Goal: Information Seeking & Learning: Learn about a topic

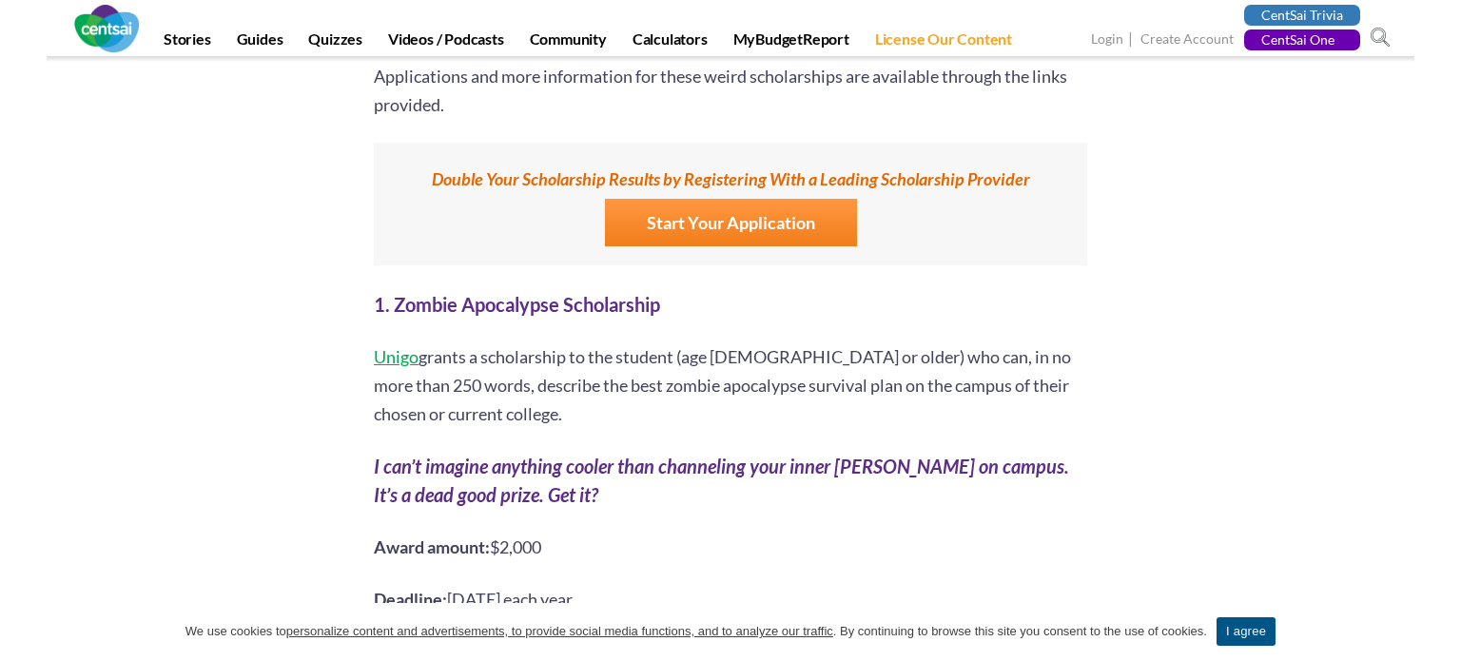
scroll to position [1442, 0]
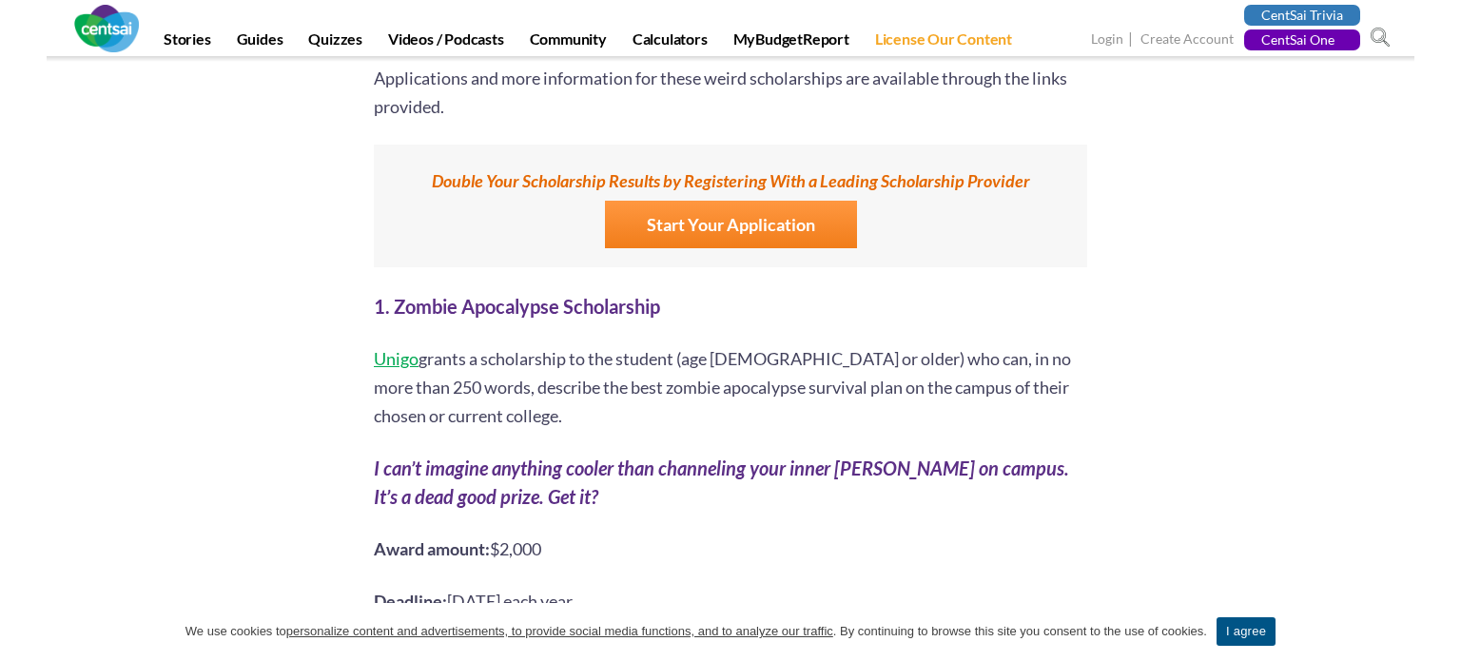
click at [413, 348] on span "Unigo" at bounding box center [396, 358] width 45 height 21
click at [391, 348] on span "Unigo" at bounding box center [396, 358] width 45 height 21
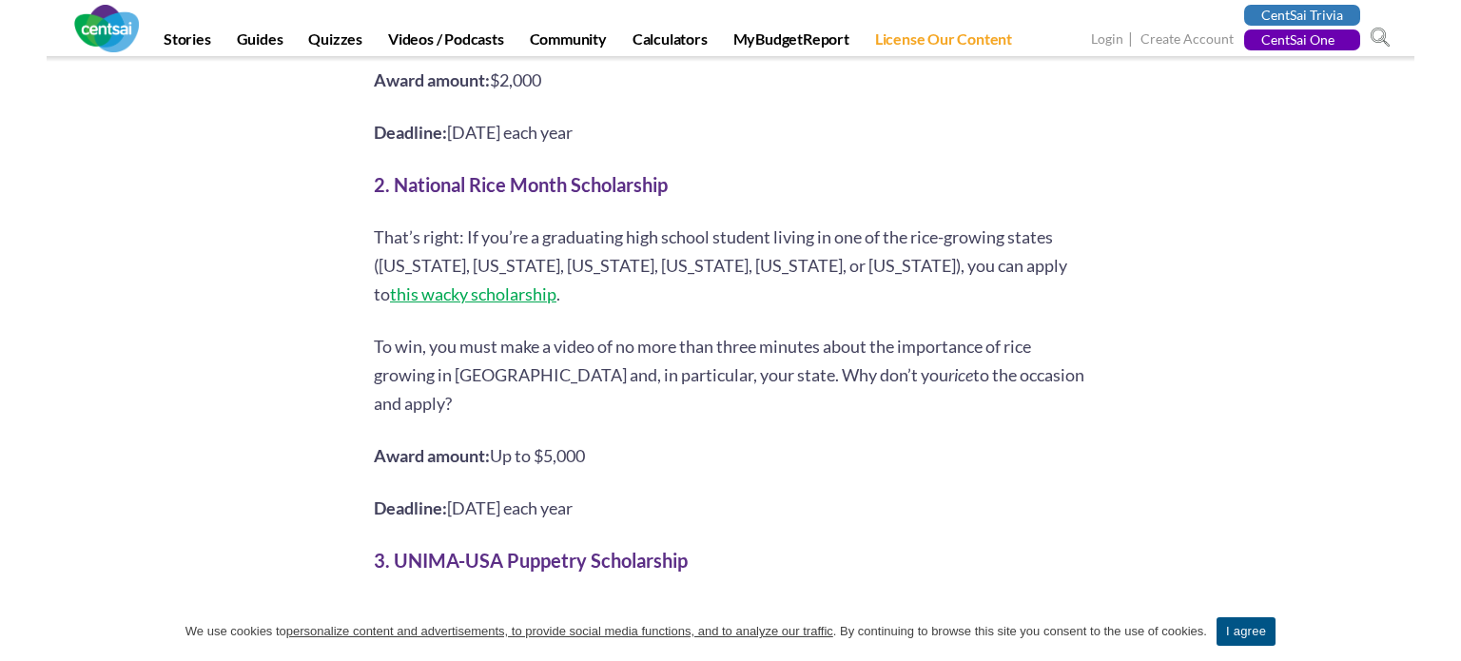
scroll to position [1917, 0]
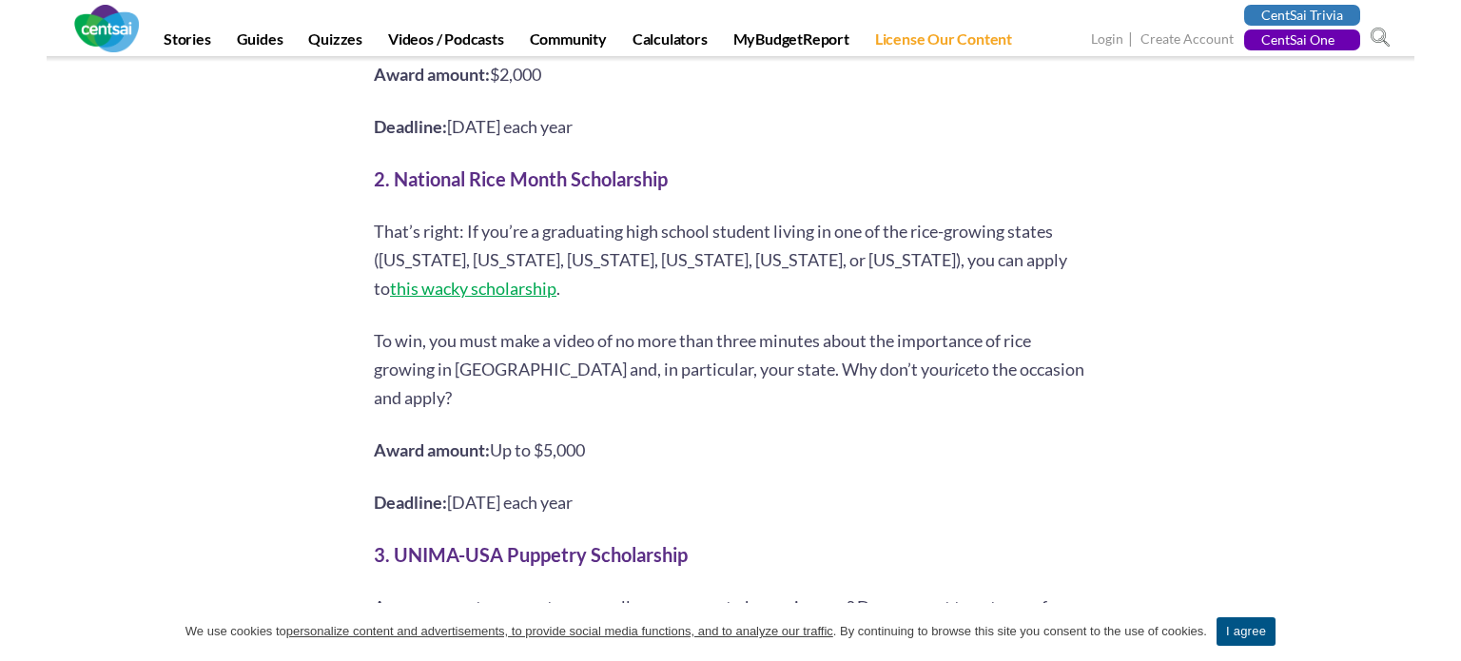
click at [473, 167] on b "2. National Rice Month Scholarship" at bounding box center [521, 178] width 294 height 23
click at [392, 167] on b "2. National Rice Month Scholarship" at bounding box center [521, 178] width 294 height 23
drag, startPoint x: 392, startPoint y: 146, endPoint x: 619, endPoint y: 145, distance: 227.4
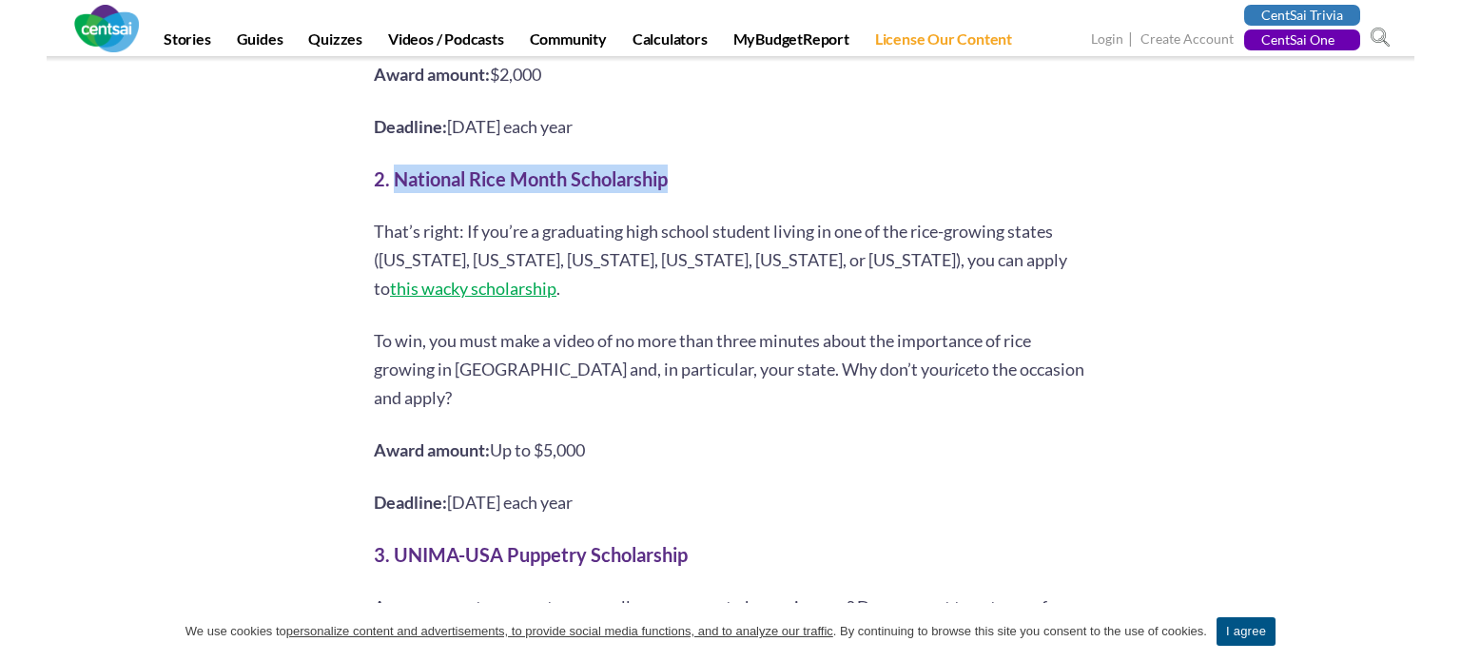
click at [619, 167] on b "2. National Rice Month Scholarship" at bounding box center [521, 178] width 294 height 23
drag, startPoint x: 373, startPoint y: 310, endPoint x: 860, endPoint y: 354, distance: 489.1
click at [860, 354] on p "To win, you must make a video of no more than three minutes about the importanc…" at bounding box center [731, 369] width 714 height 86
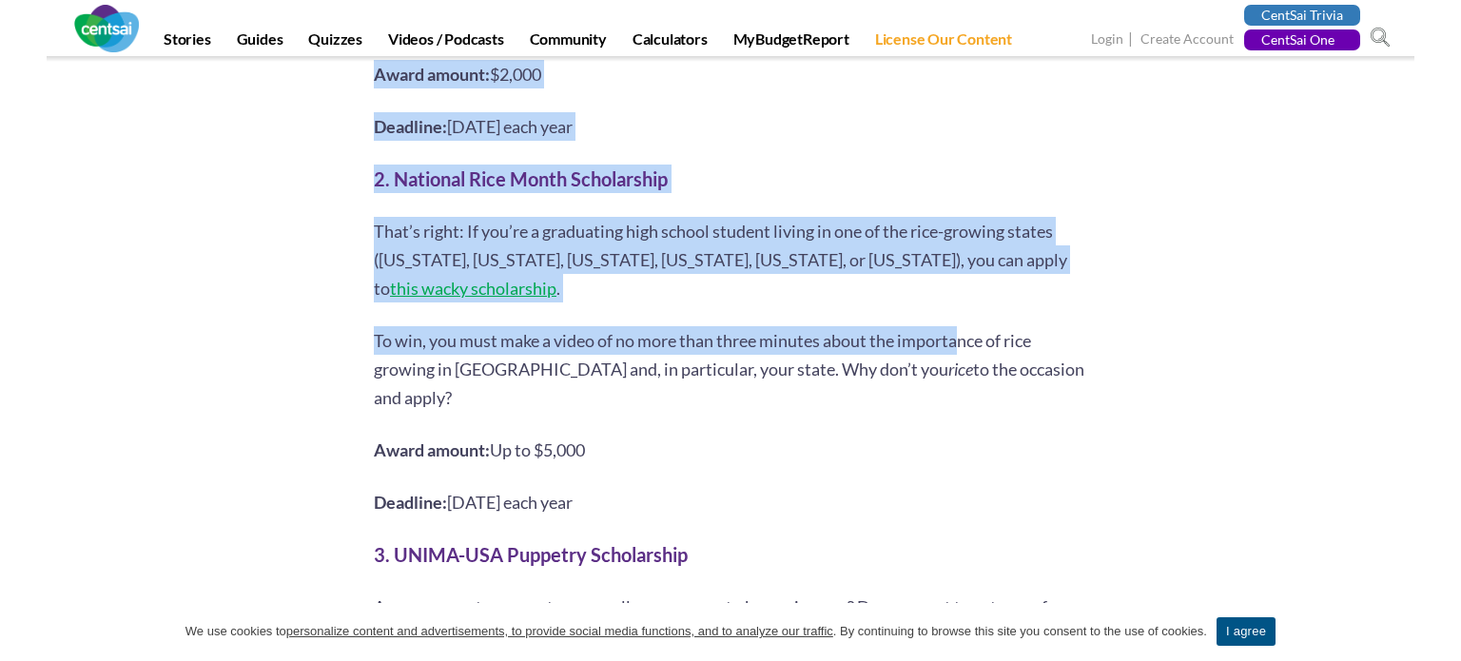
drag, startPoint x: 304, startPoint y: 320, endPoint x: 967, endPoint y: 319, distance: 663.2
click at [967, 330] on span "To win, you must make a video of no more than three minutes about the importanc…" at bounding box center [702, 354] width 657 height 49
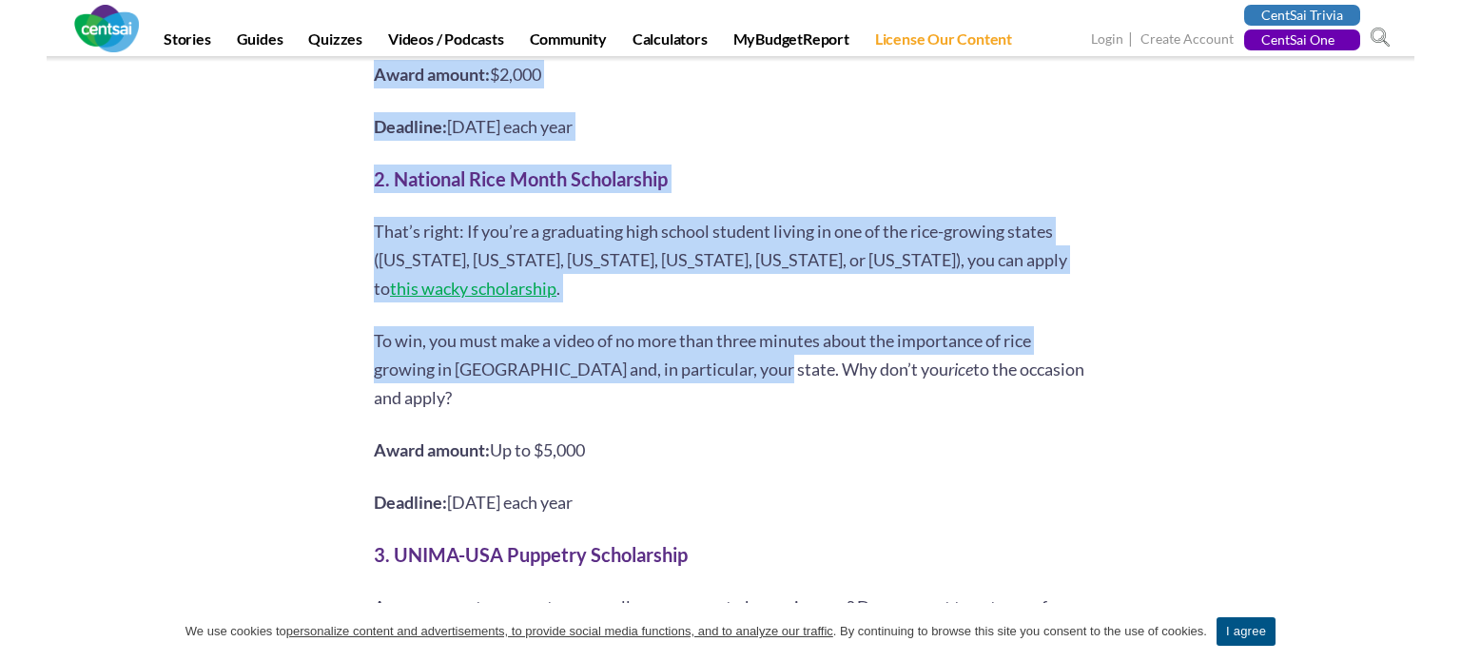
drag, startPoint x: 372, startPoint y: 315, endPoint x: 764, endPoint y: 344, distance: 393.1
click at [764, 344] on span "To win, you must make a video of no more than three minutes about the importanc…" at bounding box center [702, 354] width 657 height 49
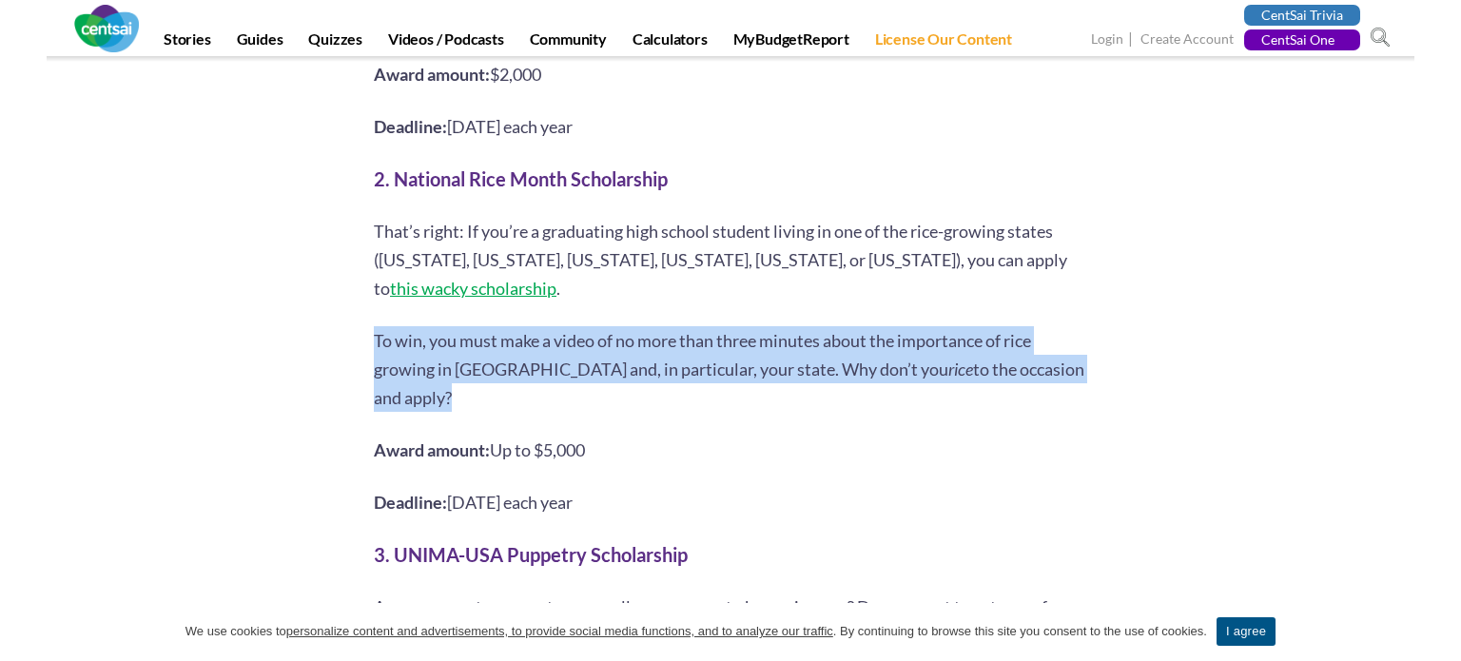
copy p "To win, you must make a video of no more than three minutes about the importanc…"
drag, startPoint x: 1076, startPoint y: 340, endPoint x: 376, endPoint y: 320, distance: 700.6
click at [376, 326] on p "To win, you must make a video of no more than three minutes about the importanc…" at bounding box center [731, 369] width 714 height 86
click at [735, 342] on span "To win, you must make a video of no more than three minutes about the importanc…" at bounding box center [702, 354] width 657 height 49
copy span "To win, you must make a video of no more than three minutes about the importanc…"
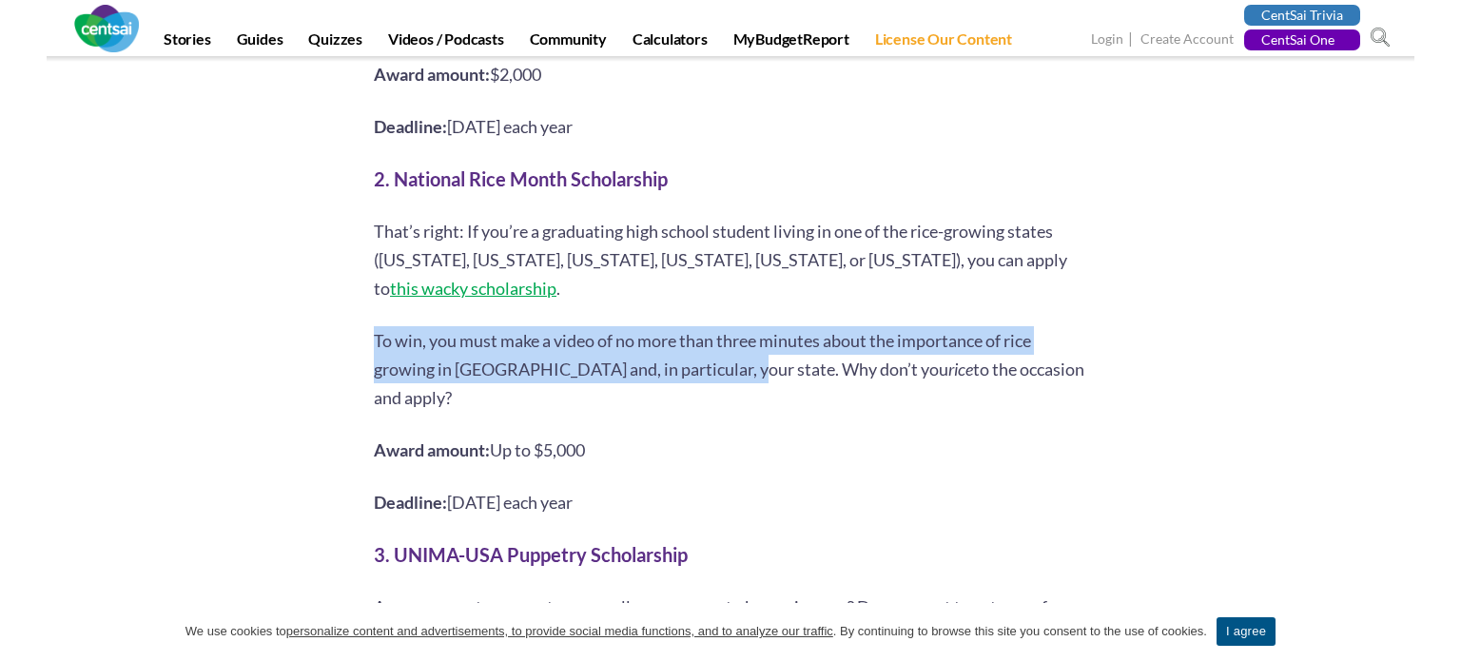
drag, startPoint x: 732, startPoint y: 342, endPoint x: 375, endPoint y: 309, distance: 358.3
click at [375, 330] on span "To win, you must make a video of no more than three minutes about the importanc…" at bounding box center [702, 354] width 657 height 49
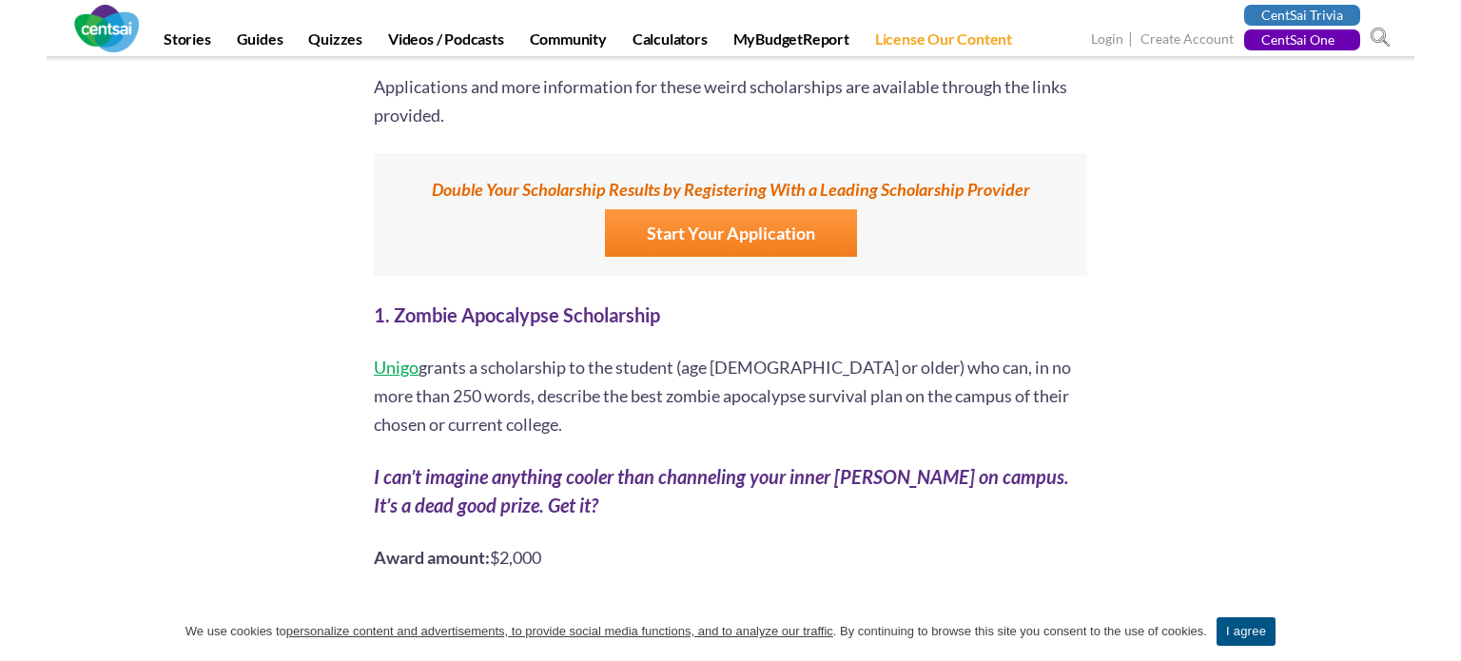
scroll to position [1437, 0]
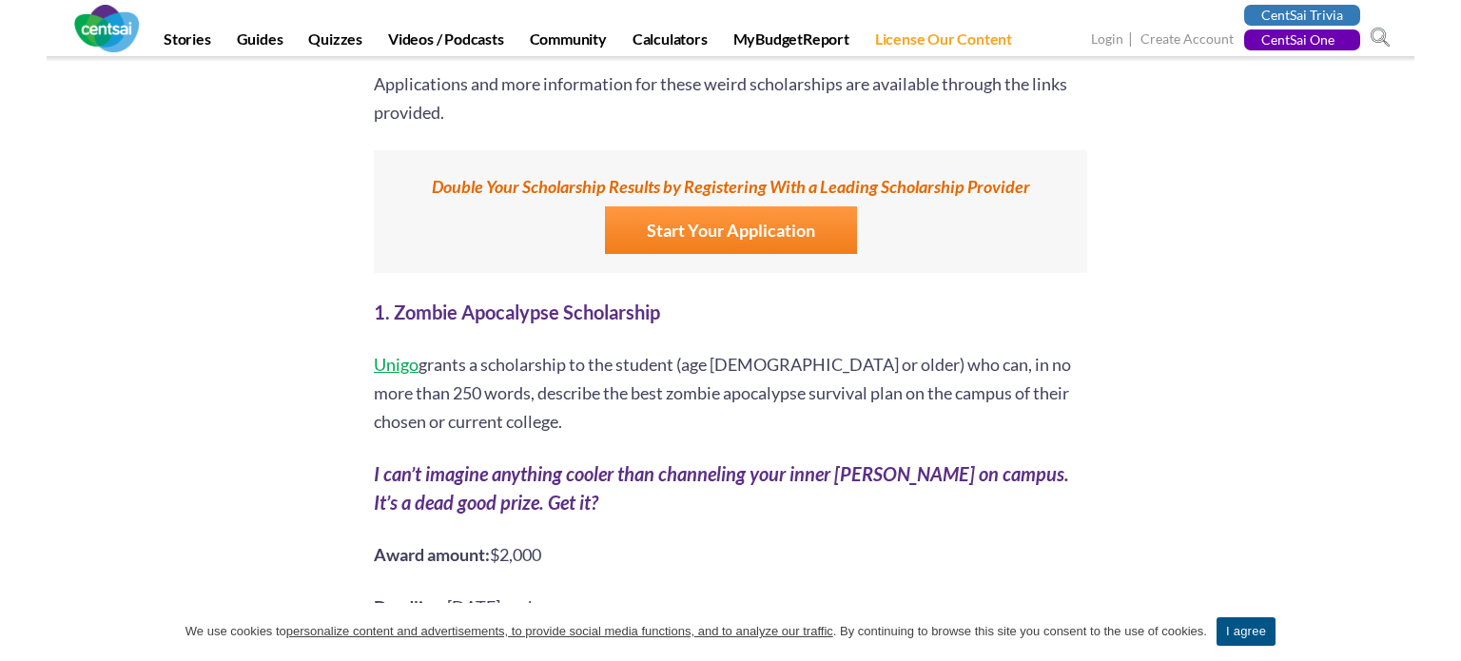
click at [393, 354] on span "Unigo" at bounding box center [396, 364] width 45 height 21
